Goal: Task Accomplishment & Management: Complete application form

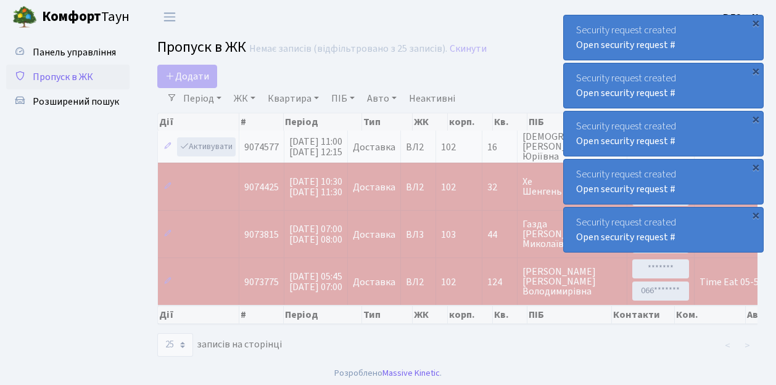
select select "25"
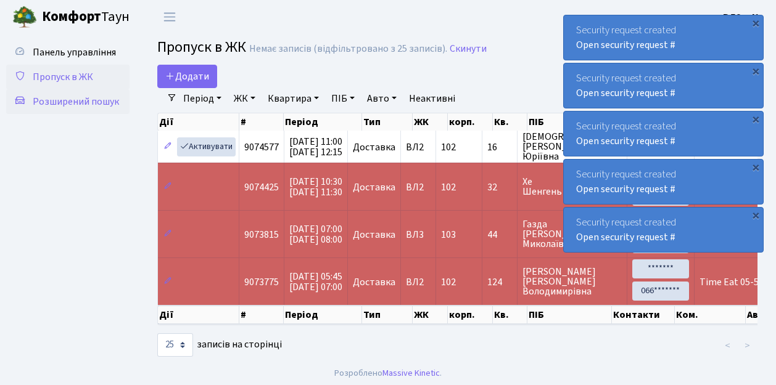
click at [65, 101] on span "Розширений пошук" at bounding box center [76, 102] width 86 height 14
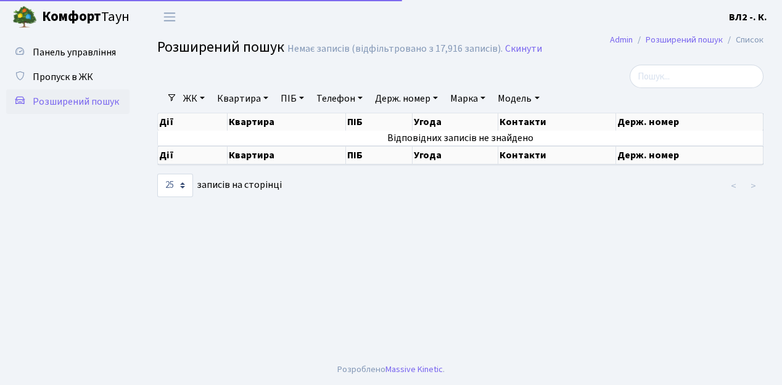
select select "25"
click at [268, 99] on link "Квартира" at bounding box center [242, 98] width 61 height 21
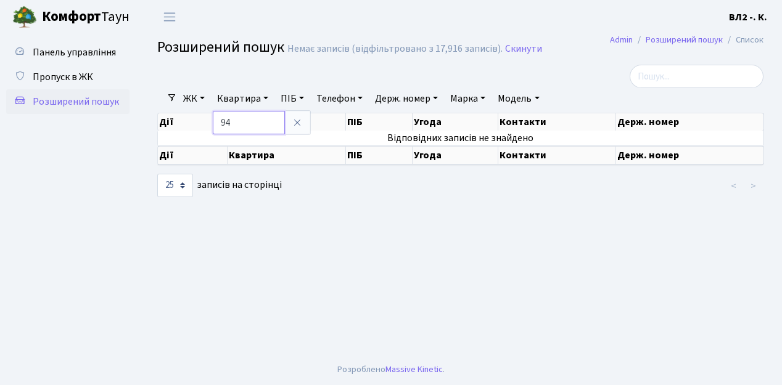
type input "94"
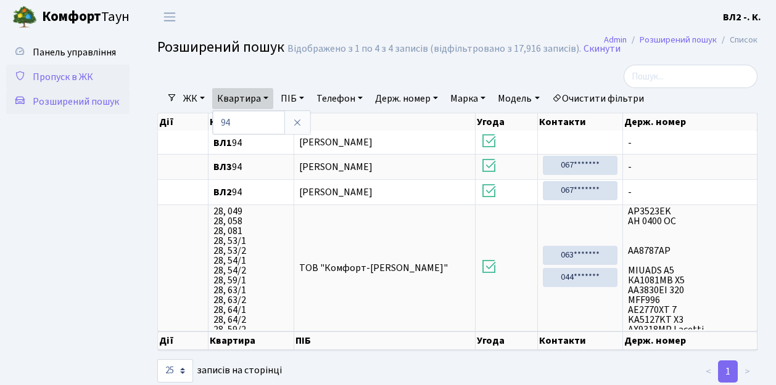
click at [61, 78] on span "Пропуск в ЖК" at bounding box center [63, 77] width 60 height 14
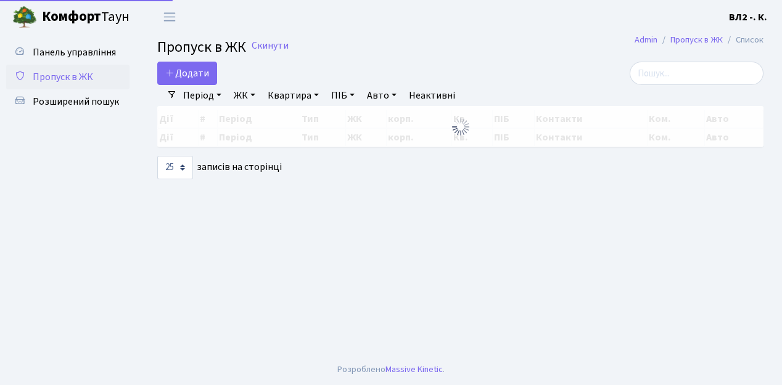
select select "25"
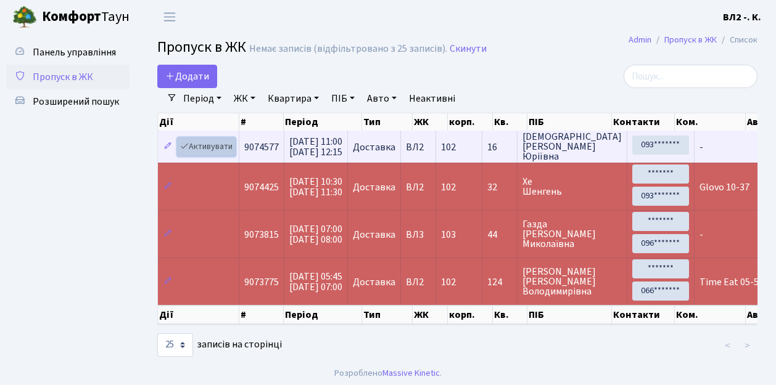
click at [226, 154] on link "Активувати" at bounding box center [206, 146] width 59 height 19
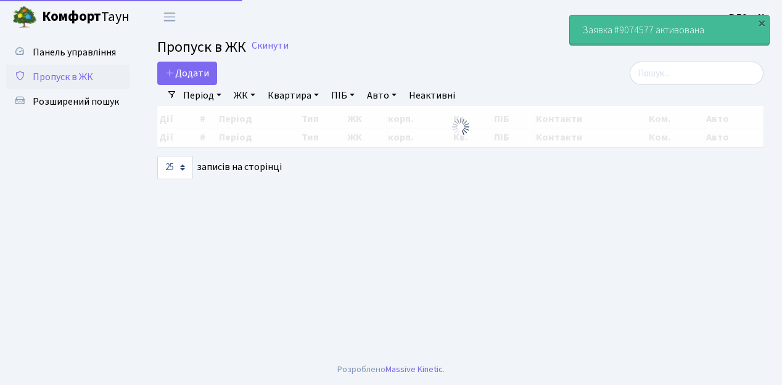
select select "25"
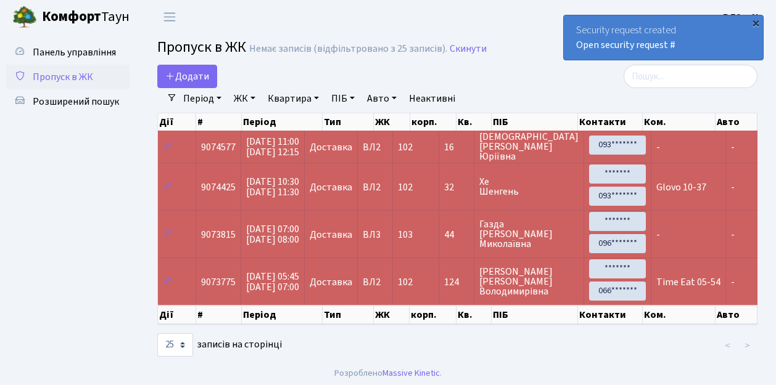
click at [758, 23] on div "×" at bounding box center [755, 23] width 12 height 12
click at [651, 158] on td "-" at bounding box center [688, 147] width 75 height 32
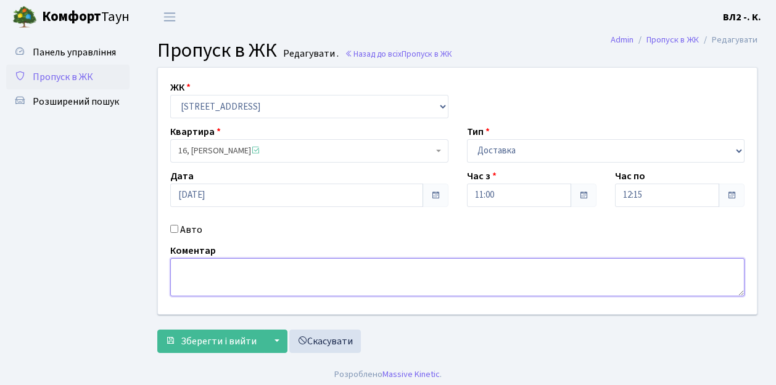
click at [187, 275] on textarea at bounding box center [457, 277] width 574 height 38
type textarea "11-07"
click at [191, 344] on span "Зберегти і вийти" at bounding box center [219, 342] width 76 height 14
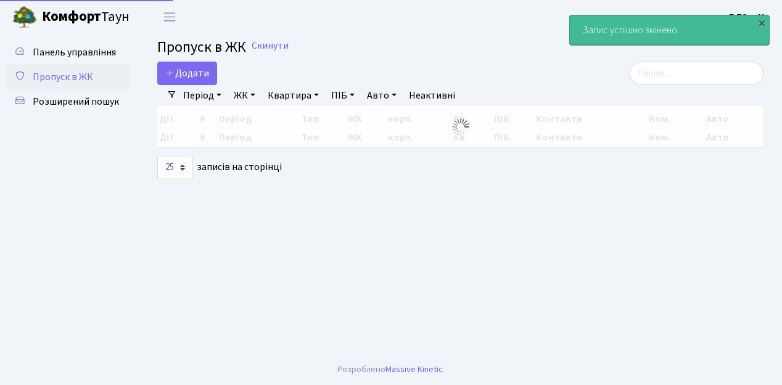
select select "25"
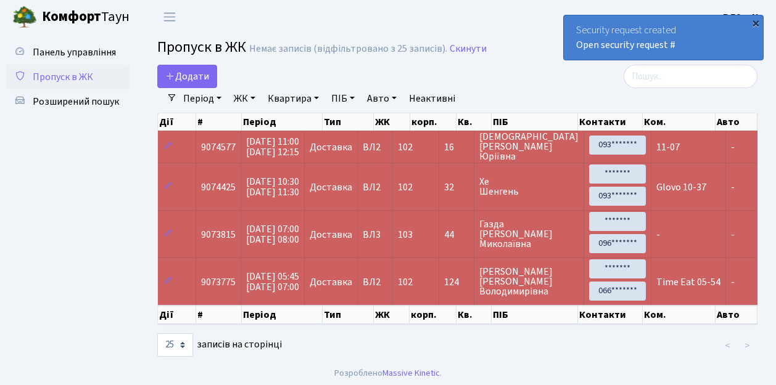
click at [753, 23] on div "×" at bounding box center [755, 23] width 12 height 12
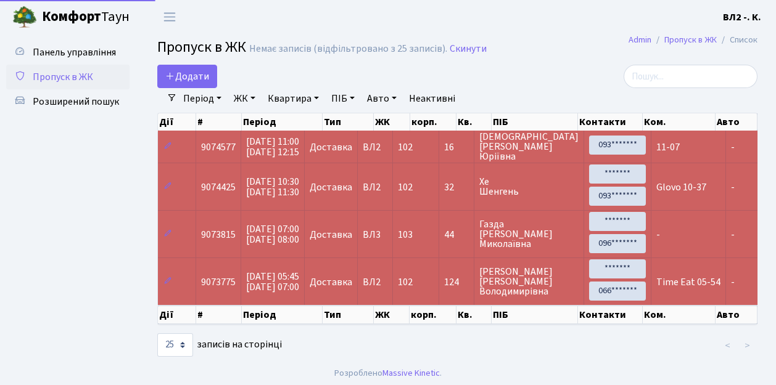
select select "25"
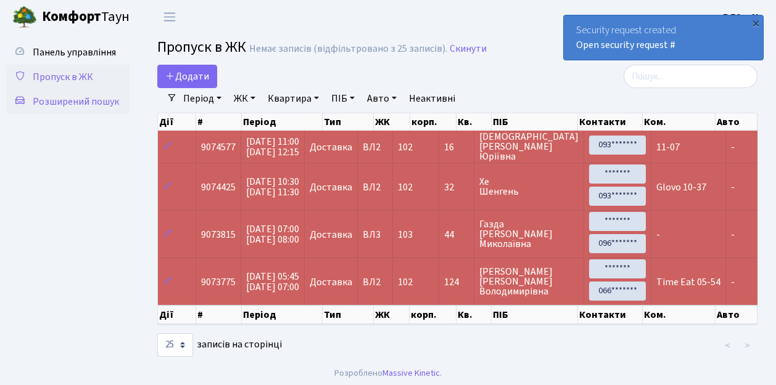
click at [73, 98] on span "Розширений пошук" at bounding box center [76, 102] width 86 height 14
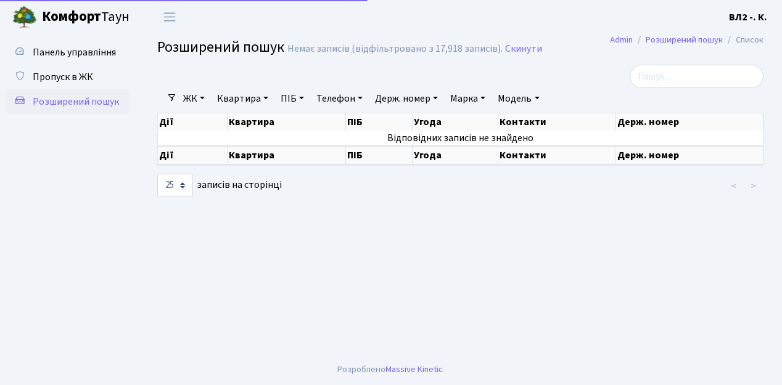
select select "25"
click at [266, 94] on link "Квартира" at bounding box center [242, 98] width 61 height 21
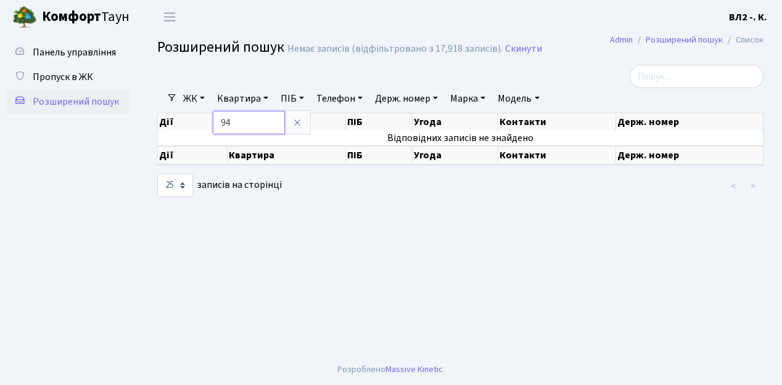
type input "94"
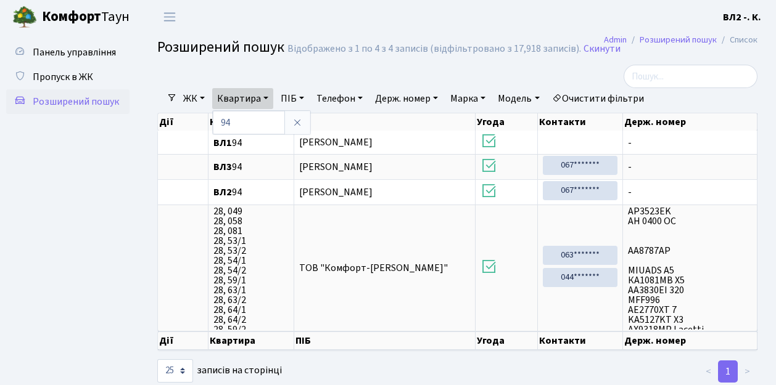
click at [79, 208] on ul "Панель управління Пропуск в ЖК Розширений пошук" at bounding box center [67, 209] width 123 height 338
click at [54, 78] on span "Пропуск в ЖК" at bounding box center [63, 77] width 60 height 14
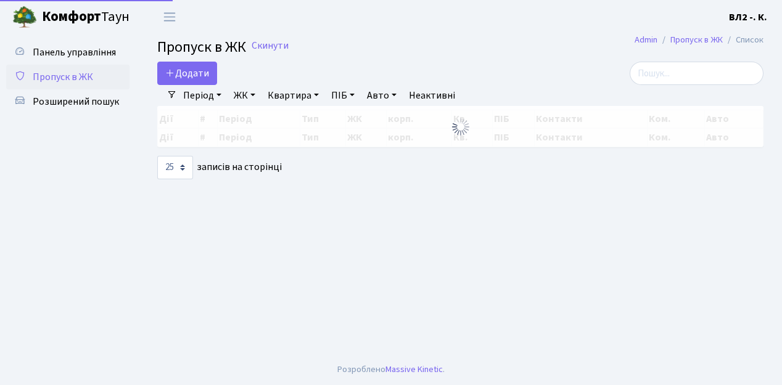
select select "25"
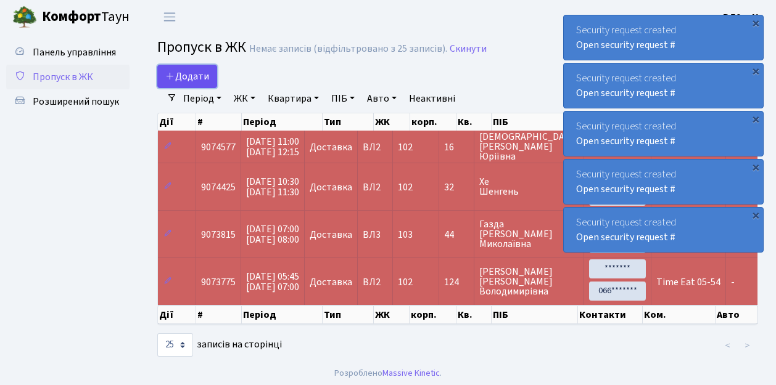
click at [210, 86] on link "Додати" at bounding box center [187, 76] width 60 height 23
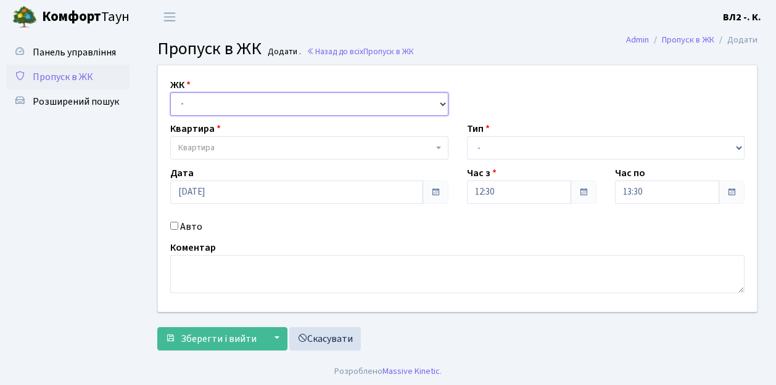
click at [438, 102] on select "- [STREET_ADDRESS][PERSON_NAME]" at bounding box center [309, 103] width 278 height 23
select select "317"
click at [170, 92] on select "- [STREET_ADDRESS][PERSON_NAME]" at bounding box center [309, 103] width 278 height 23
select select
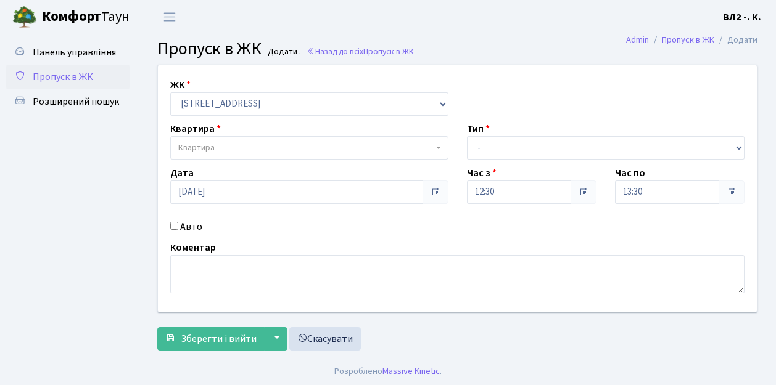
click at [442, 145] on span "Квартира" at bounding box center [309, 147] width 278 height 23
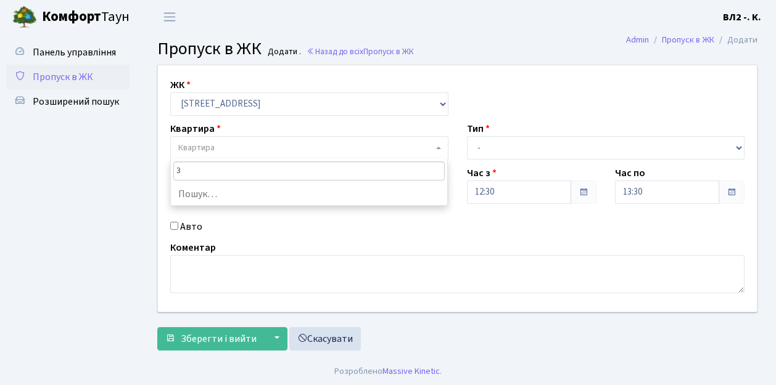
type input "31"
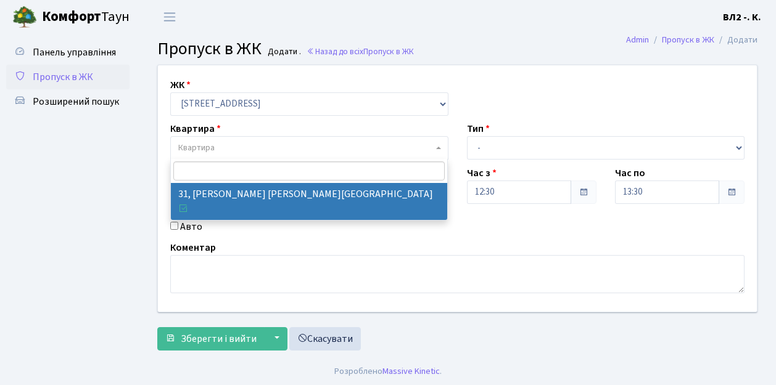
select select "38032"
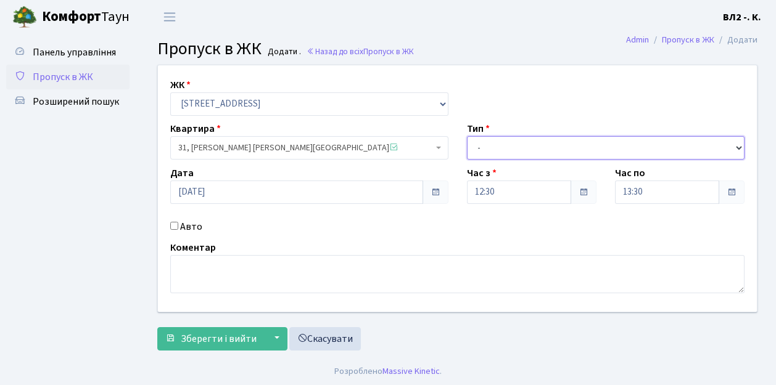
click at [737, 144] on select "- Доставка Таксі Гості Сервіс" at bounding box center [606, 147] width 278 height 23
select select "1"
click at [467, 136] on select "- Доставка Таксі Гості Сервіс" at bounding box center [606, 147] width 278 height 23
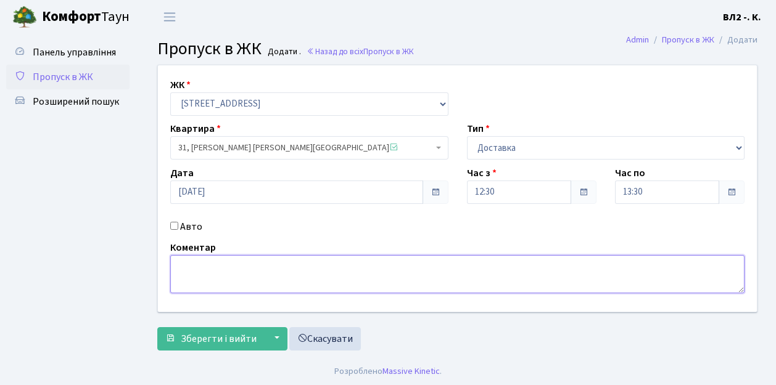
click at [181, 261] on textarea at bounding box center [457, 274] width 574 height 38
type textarea "Glovo 12-29"
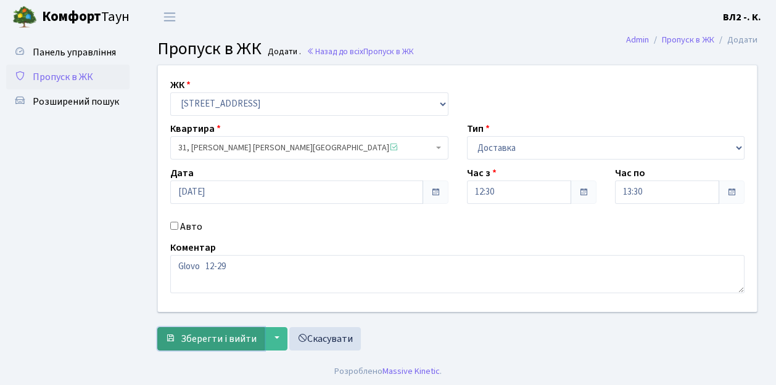
click at [189, 338] on span "Зберегти і вийти" at bounding box center [219, 339] width 76 height 14
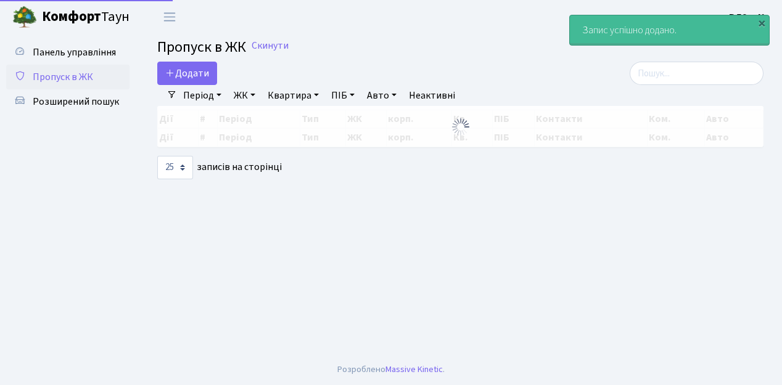
select select "25"
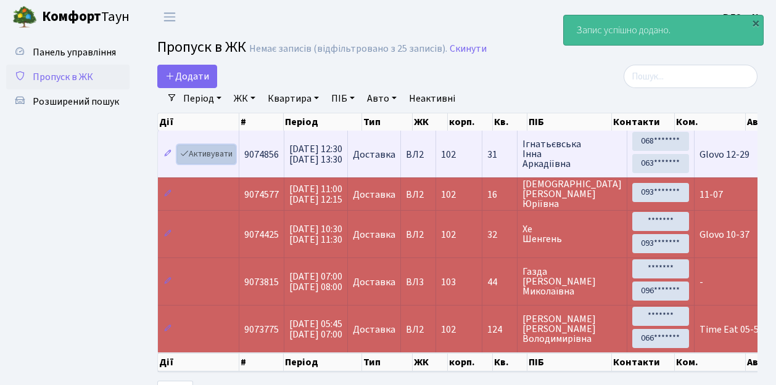
click at [229, 163] on link "Активувати" at bounding box center [206, 154] width 59 height 19
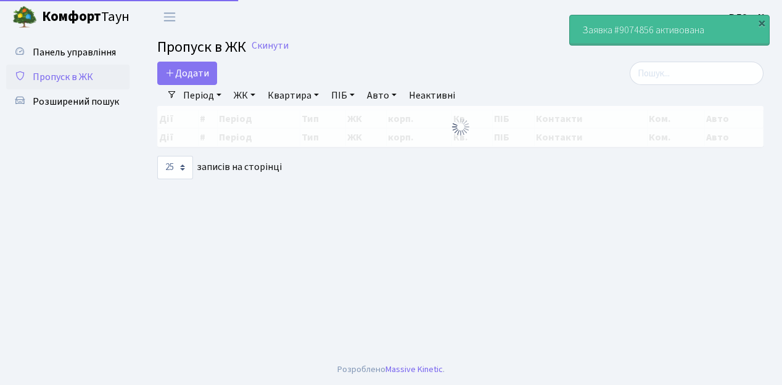
select select "25"
